Goal: Check status: Check status

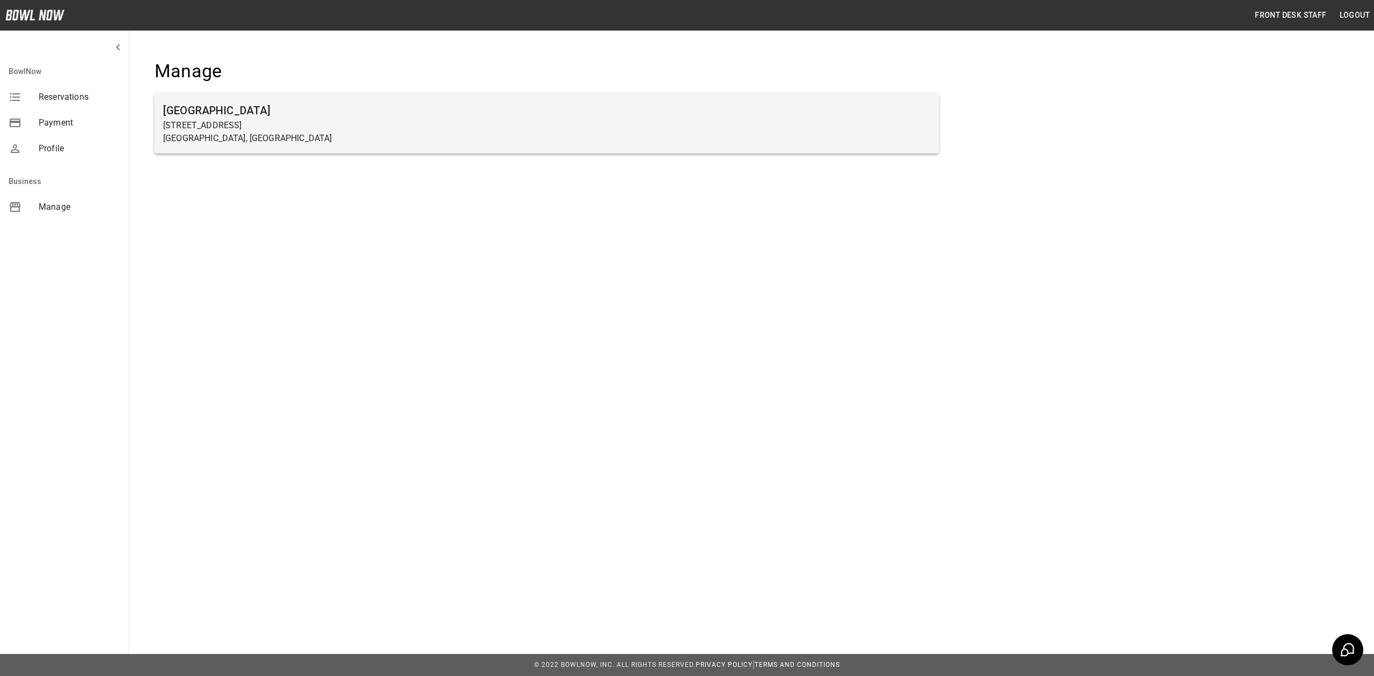
click at [515, 130] on p "[STREET_ADDRESS]" at bounding box center [546, 125] width 767 height 13
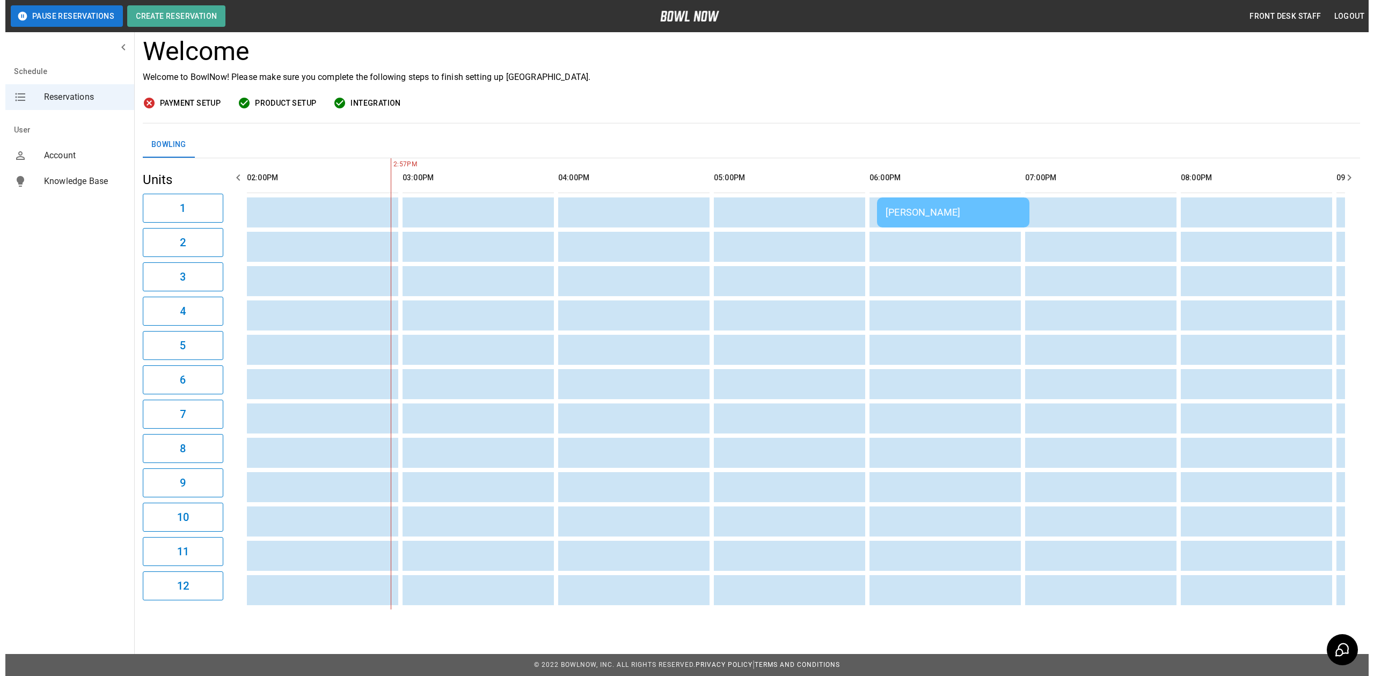
scroll to position [0, 911]
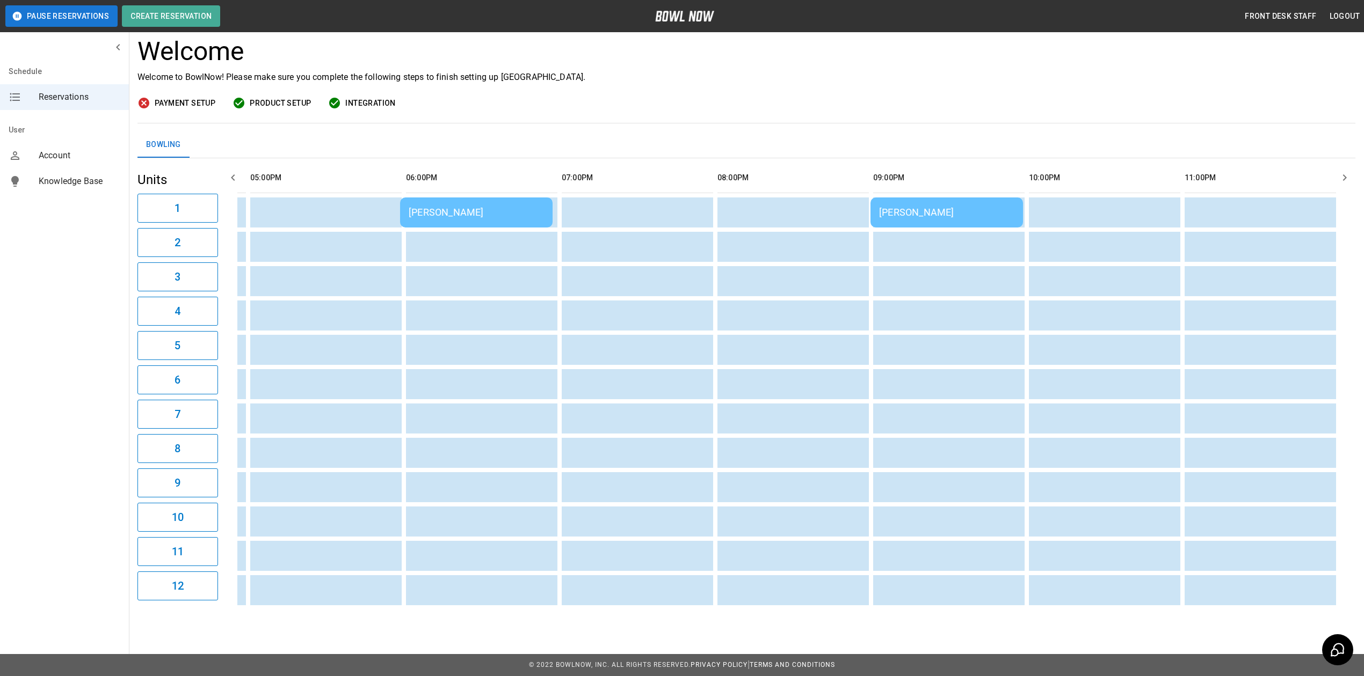
click at [980, 198] on td "[PERSON_NAME]" at bounding box center [946, 213] width 152 height 30
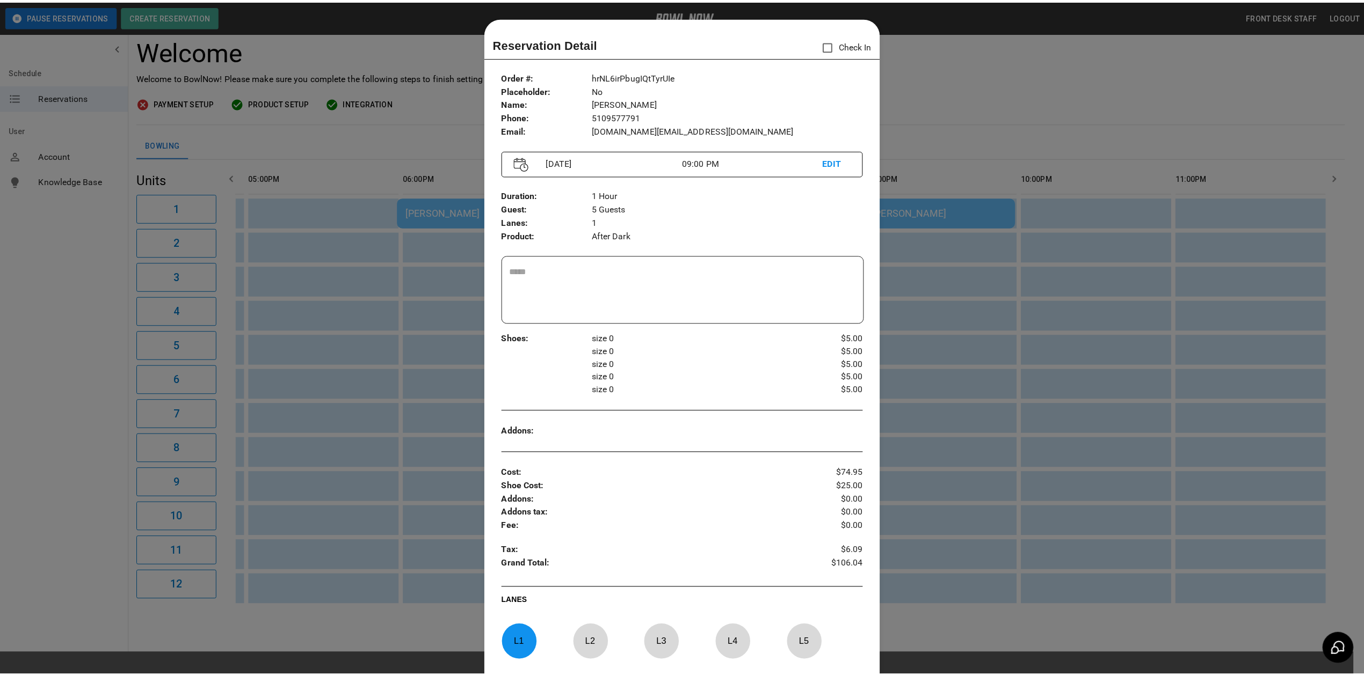
scroll to position [17, 0]
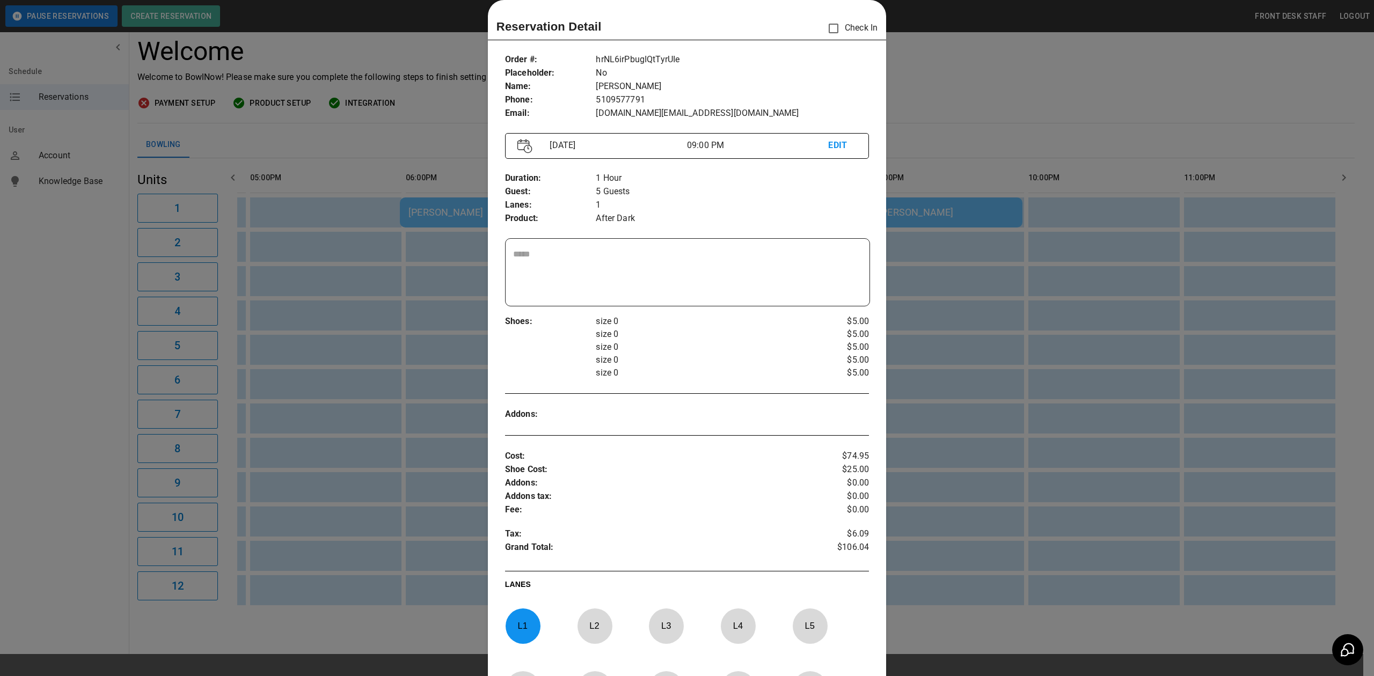
click at [1052, 150] on div at bounding box center [687, 338] width 1374 height 676
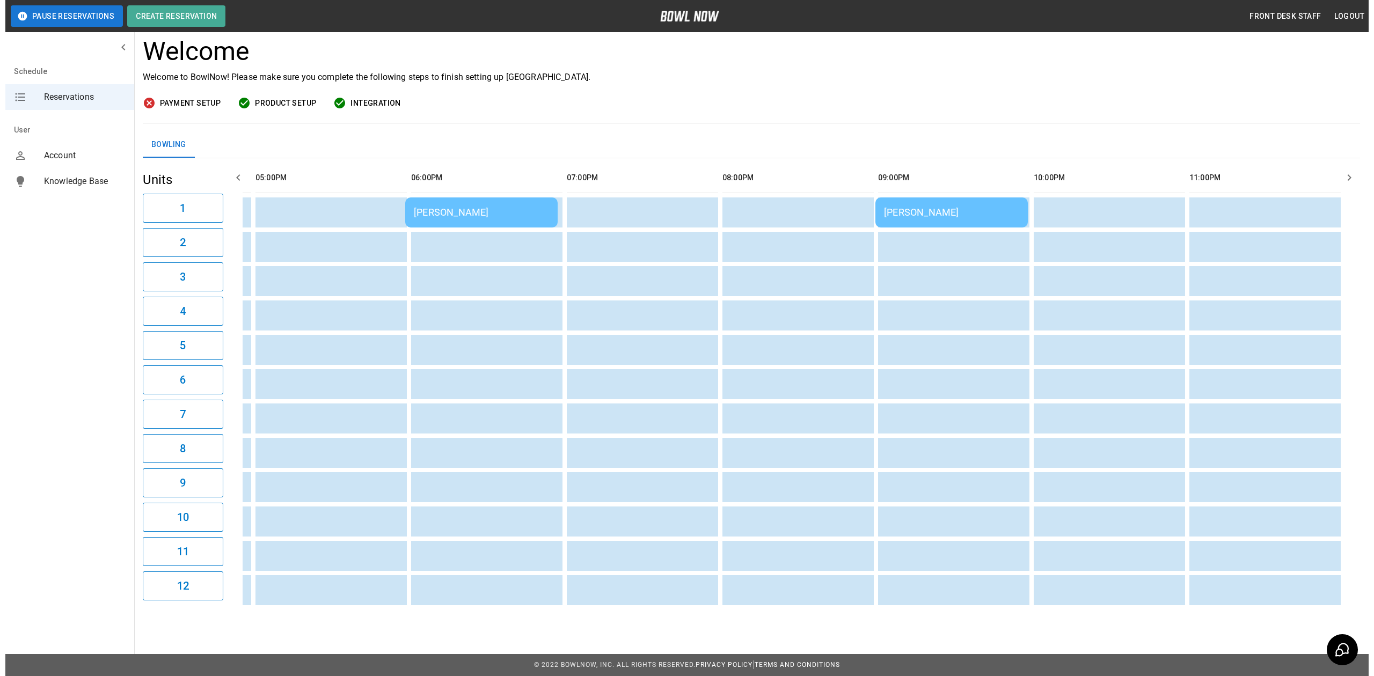
scroll to position [0, 928]
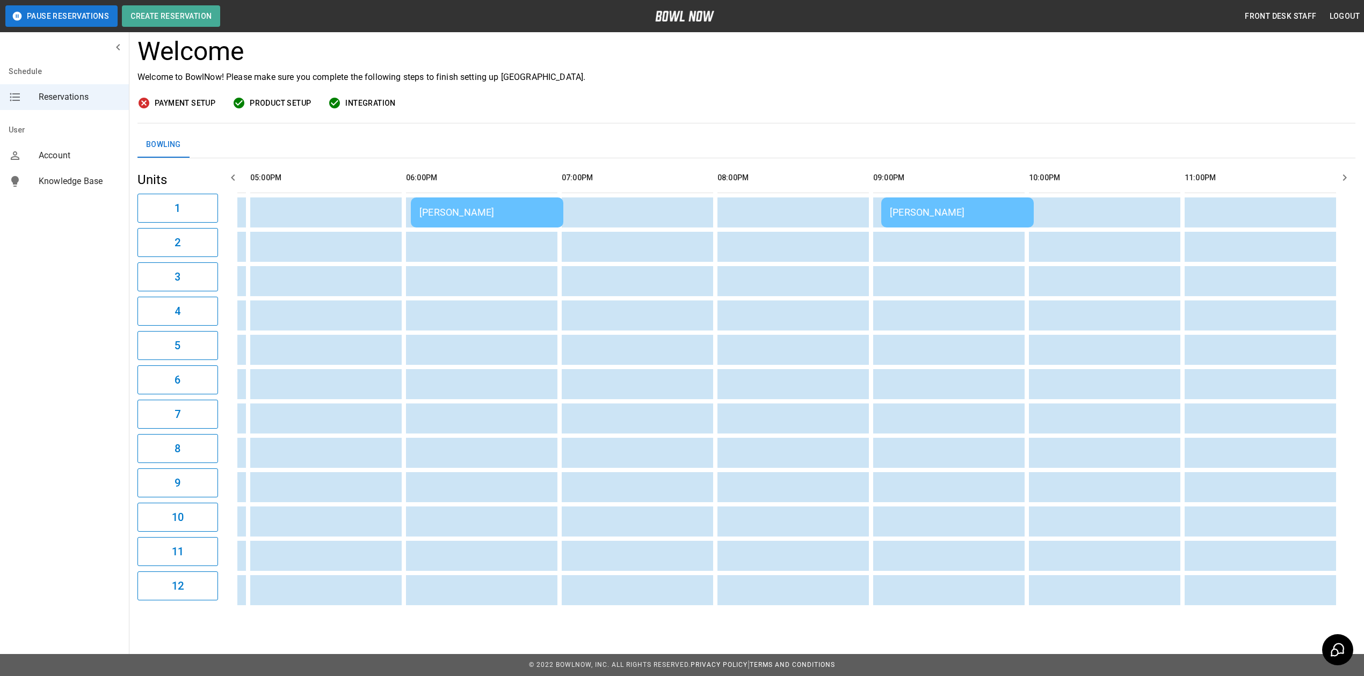
click at [959, 207] on div "[PERSON_NAME]" at bounding box center [957, 212] width 135 height 11
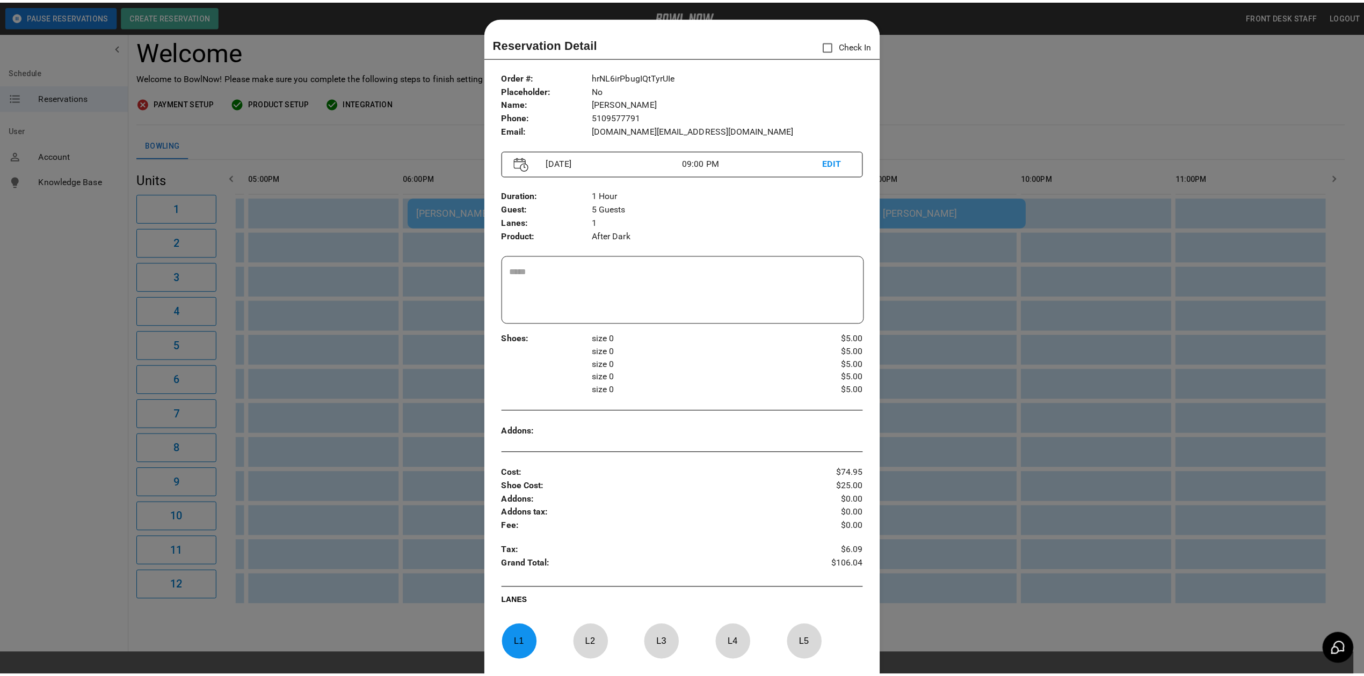
scroll to position [17, 0]
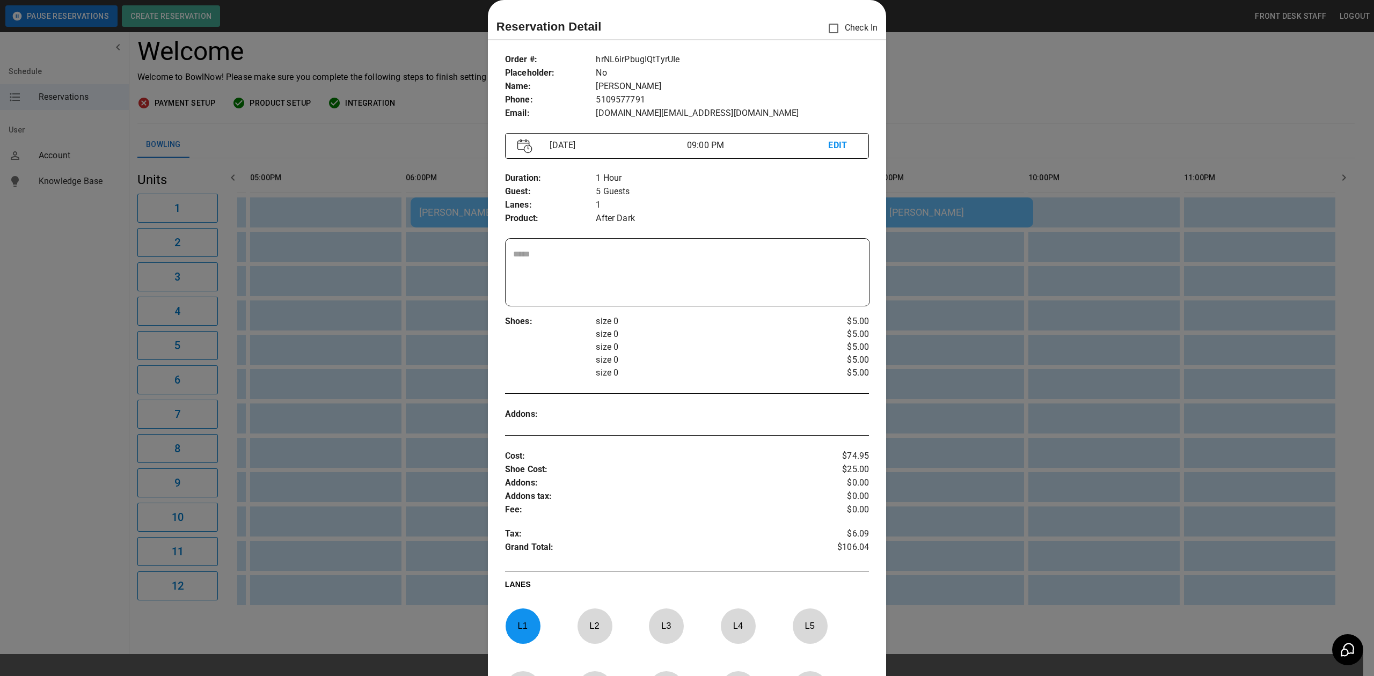
click at [1034, 63] on div at bounding box center [687, 338] width 1374 height 676
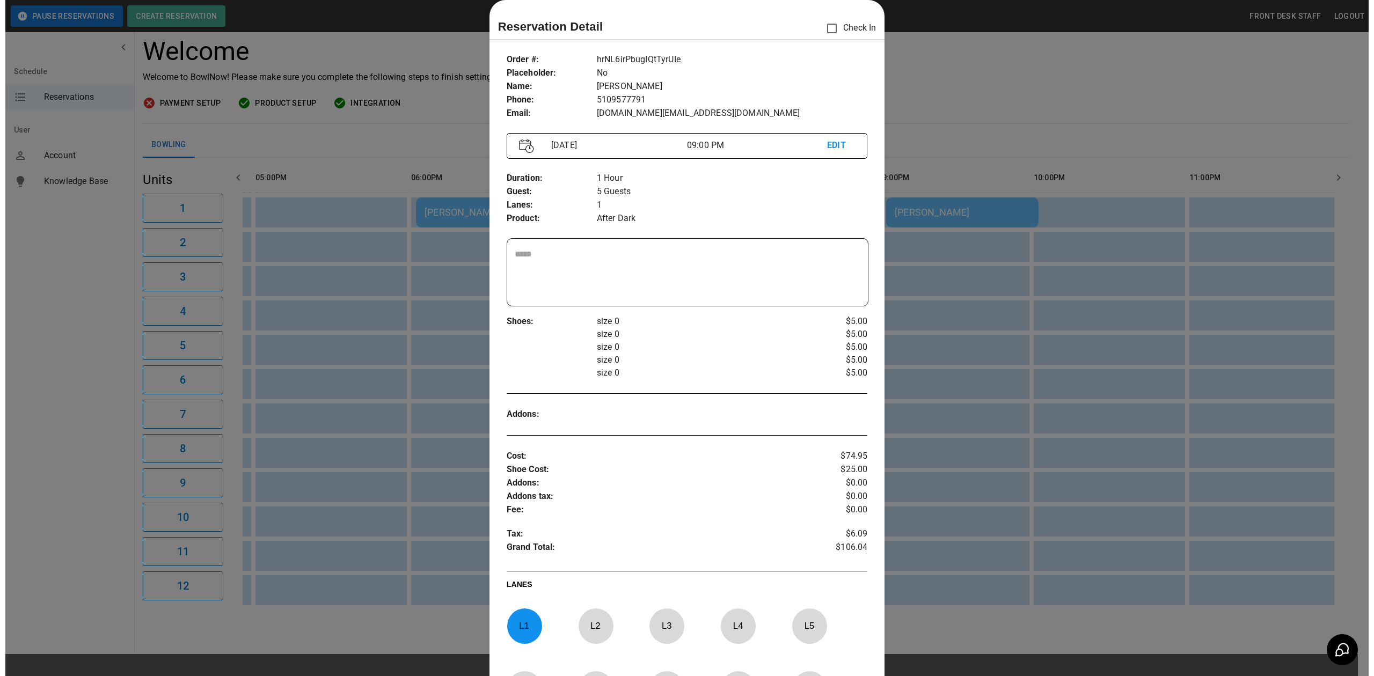
scroll to position [0, 900]
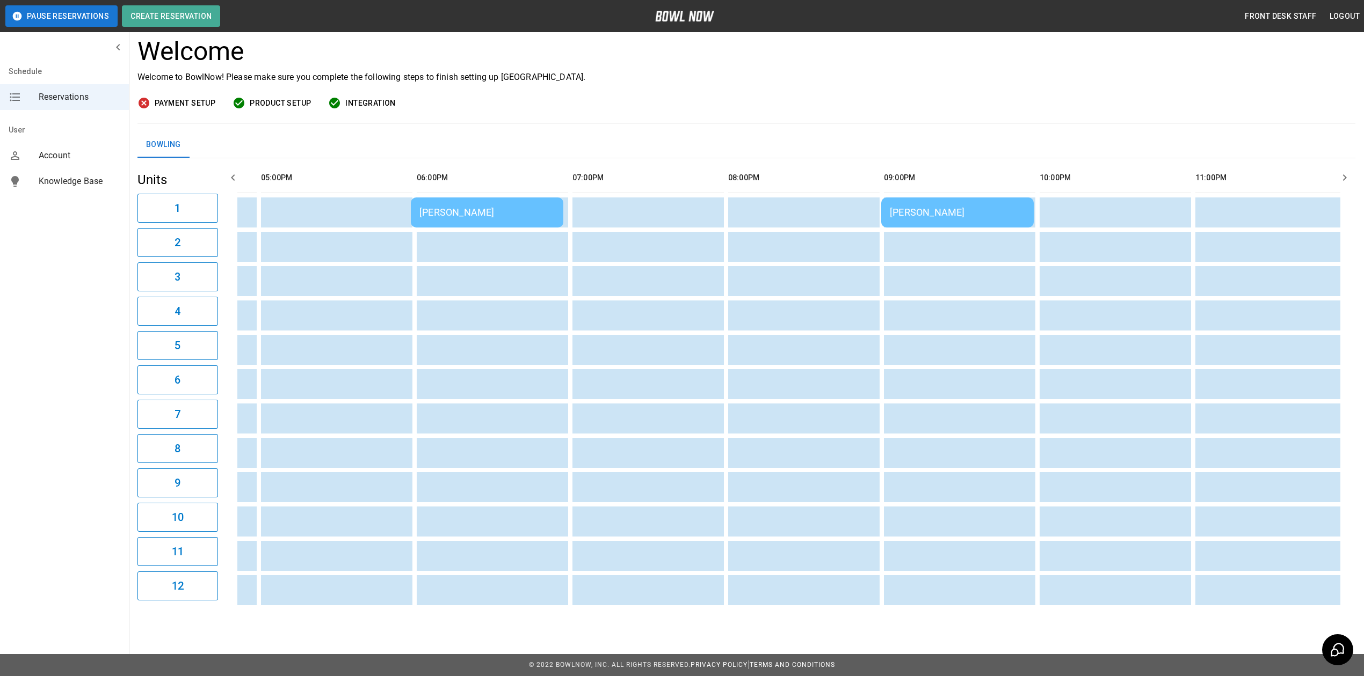
click at [999, 207] on div "[PERSON_NAME]" at bounding box center [957, 212] width 135 height 11
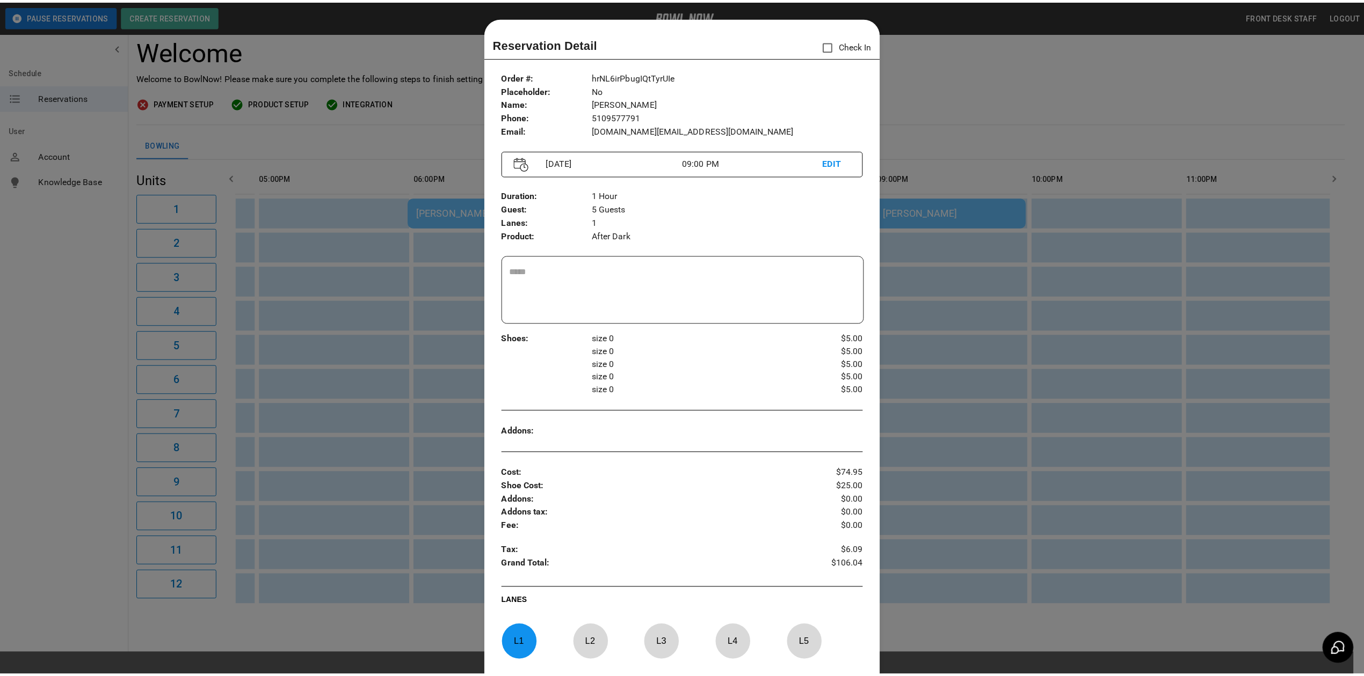
scroll to position [17, 0]
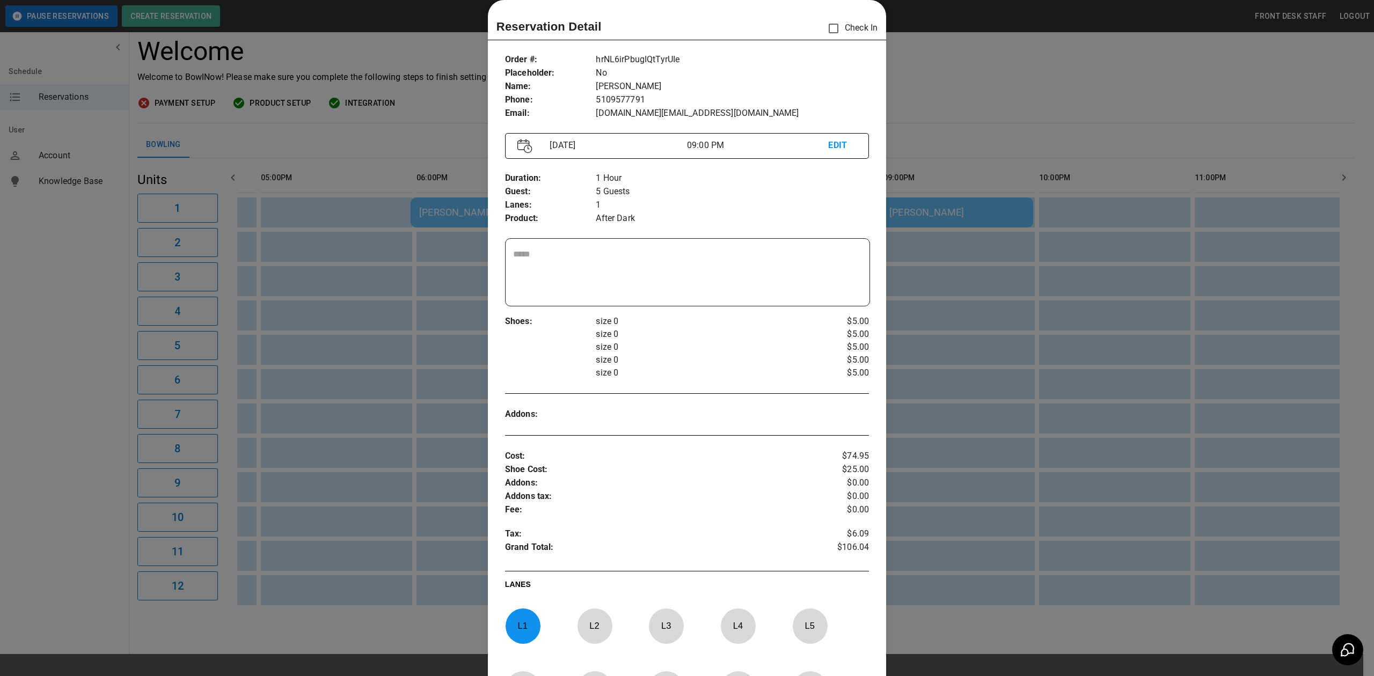
drag, startPoint x: 1162, startPoint y: 53, endPoint x: 1156, endPoint y: 55, distance: 6.3
click at [1162, 53] on div at bounding box center [687, 338] width 1374 height 676
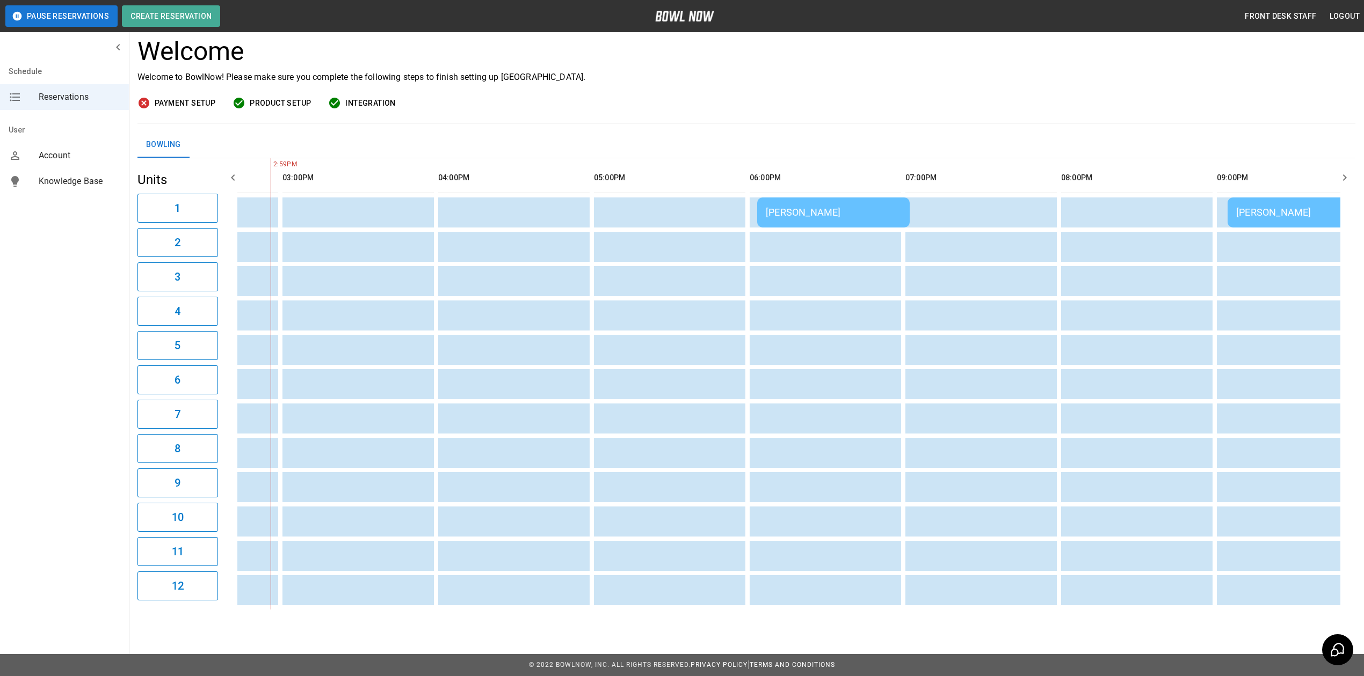
scroll to position [0, 642]
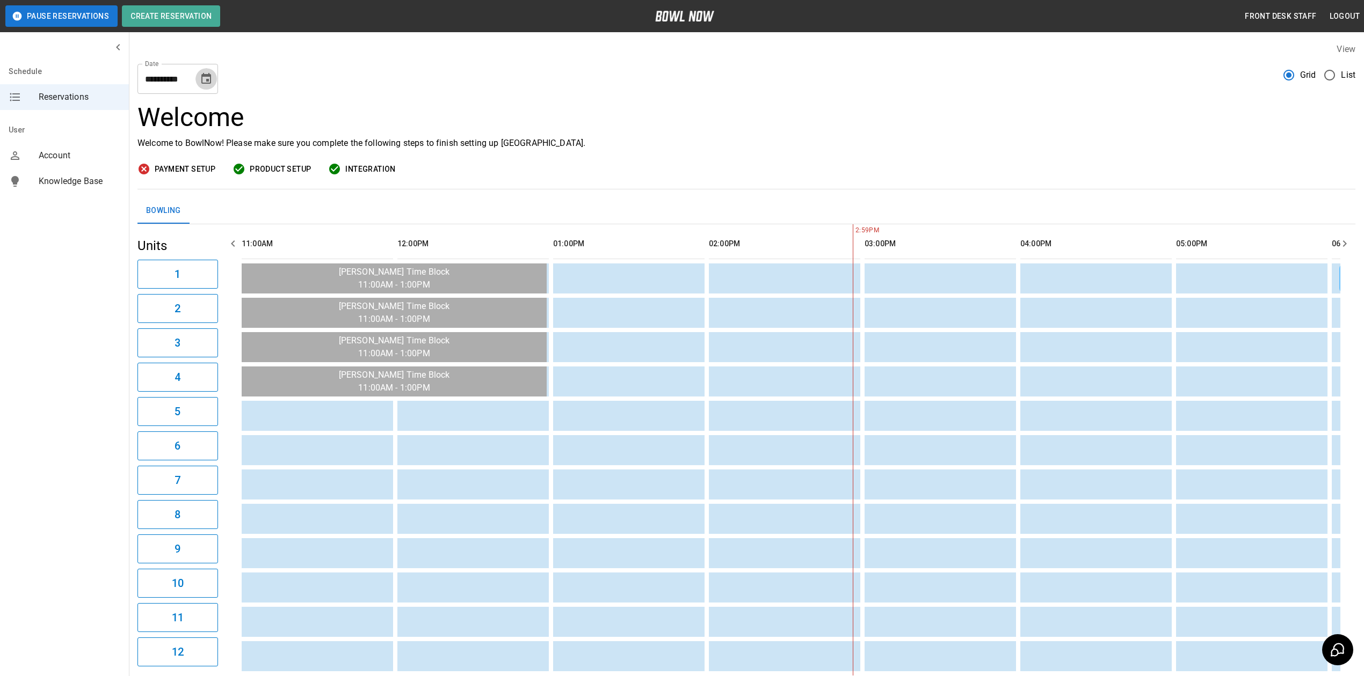
click at [210, 84] on icon "Choose date, selected date is Sep 5, 2025" at bounding box center [206, 78] width 13 height 13
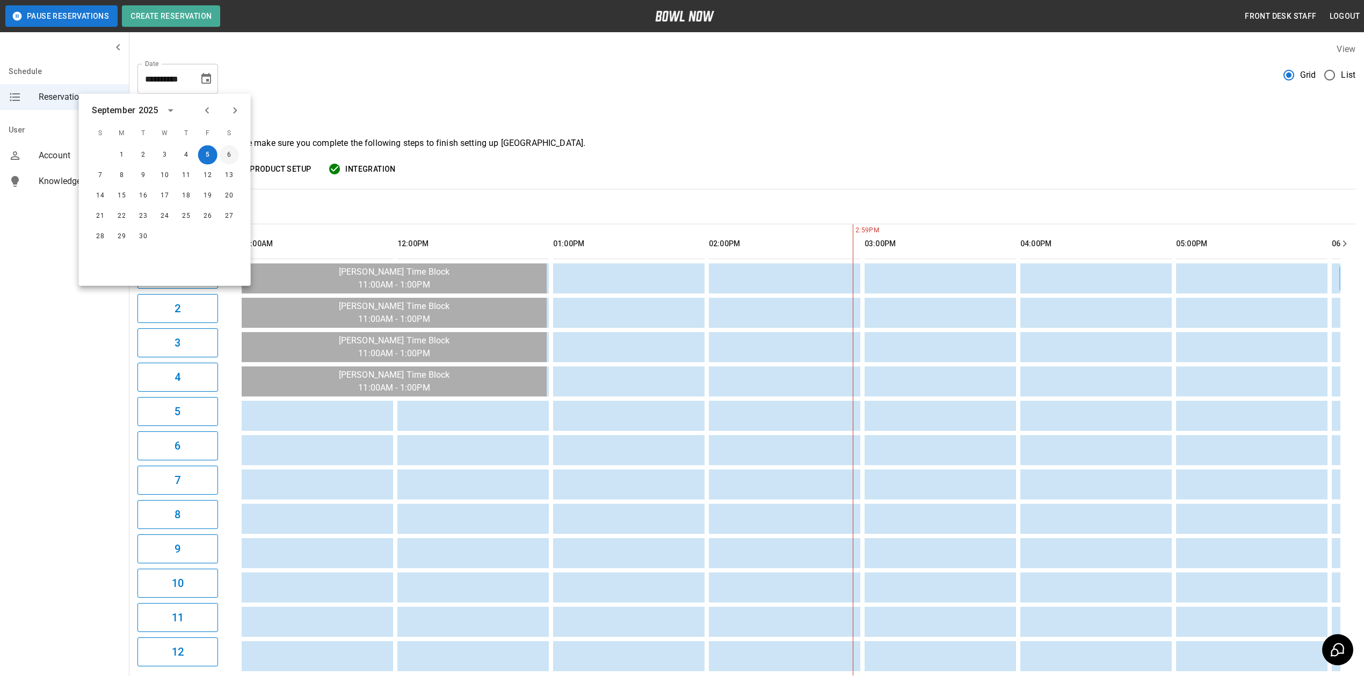
click at [228, 157] on button "6" at bounding box center [229, 154] width 19 height 19
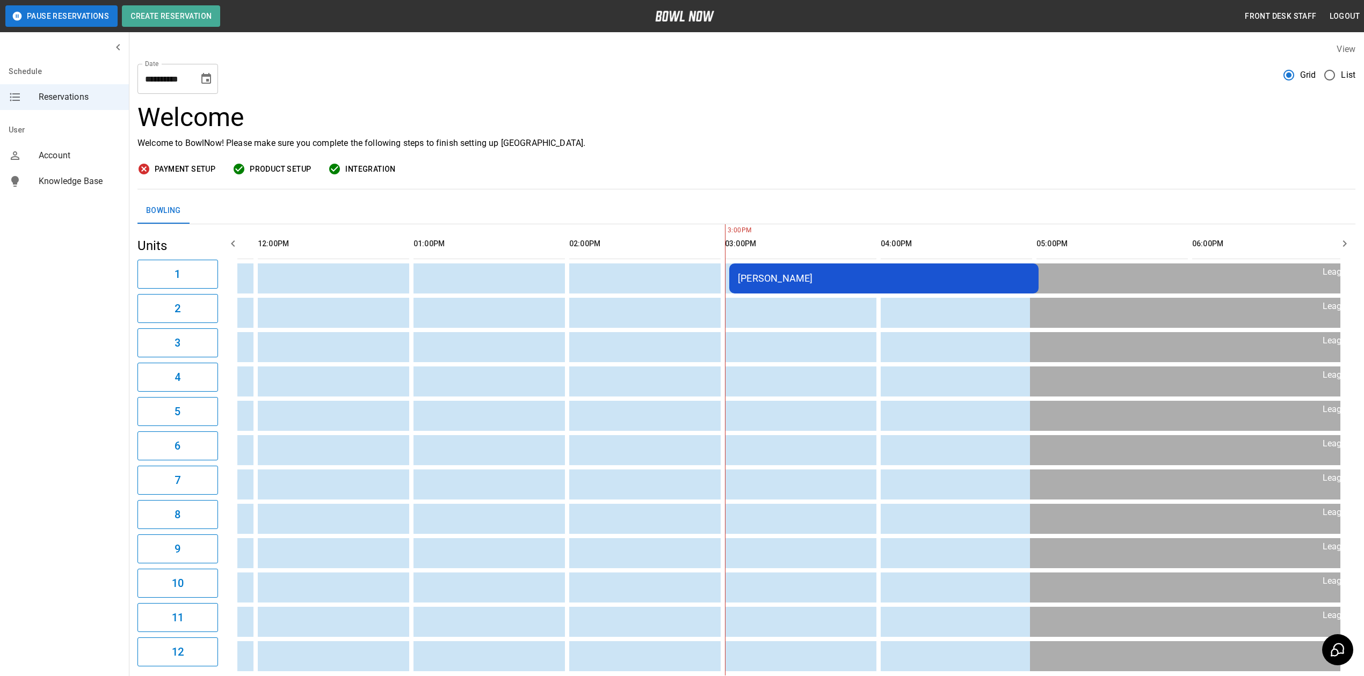
click at [202, 82] on icon "Choose date, selected date is Sep 6, 2025" at bounding box center [206, 78] width 10 height 11
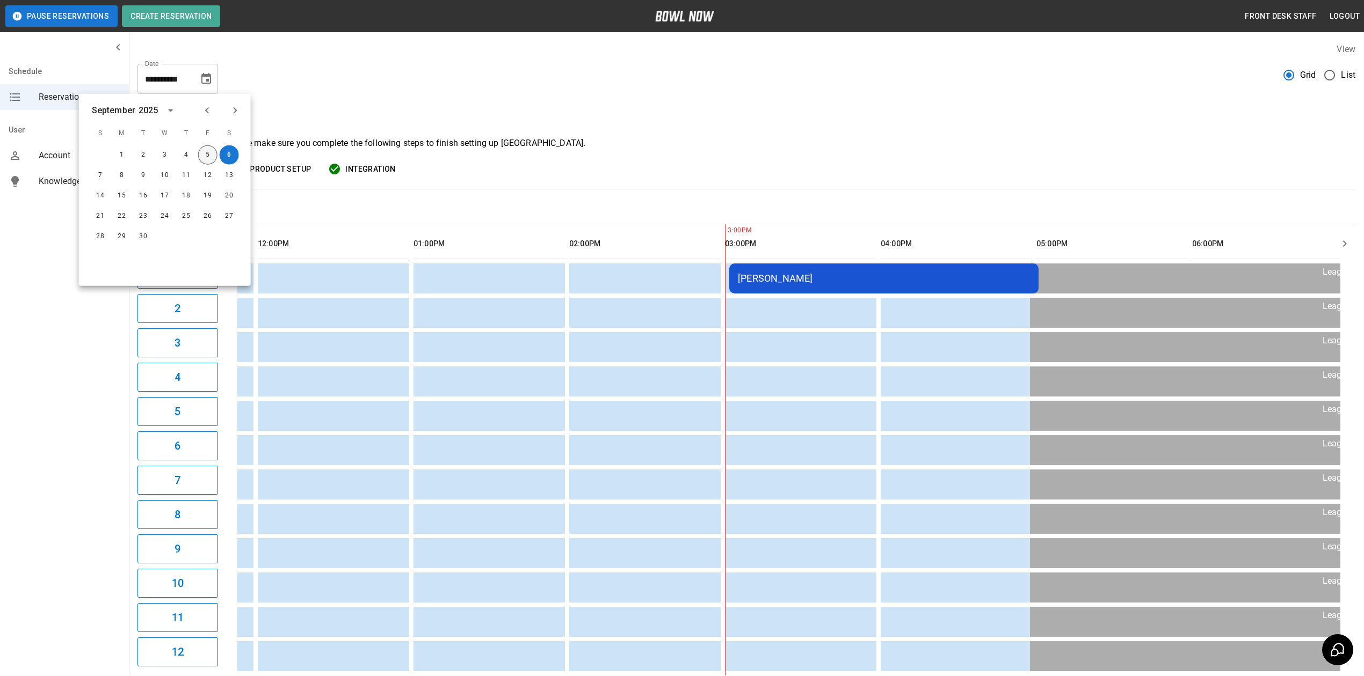
click at [204, 156] on button "5" at bounding box center [207, 154] width 19 height 19
type input "**********"
